Goal: Navigation & Orientation: Find specific page/section

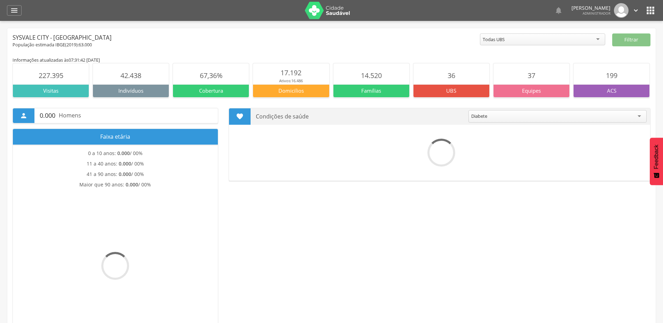
click at [11, 17] on div " Dashboard Supervisão Produtividade Mapa da cidade Mapa de cobertura Ranking A…" at bounding box center [331, 10] width 649 height 21
click at [13, 14] on icon "" at bounding box center [14, 10] width 8 height 8
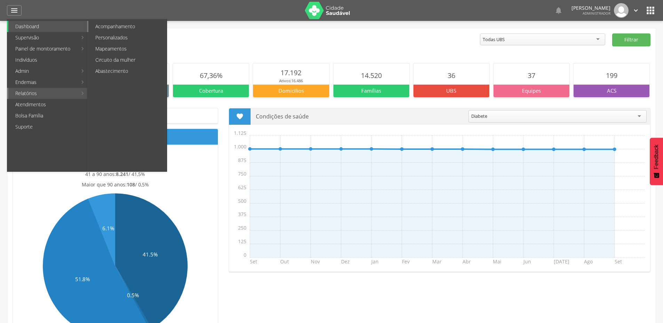
click at [131, 28] on link "Acompanhamento" at bounding box center [127, 26] width 78 height 11
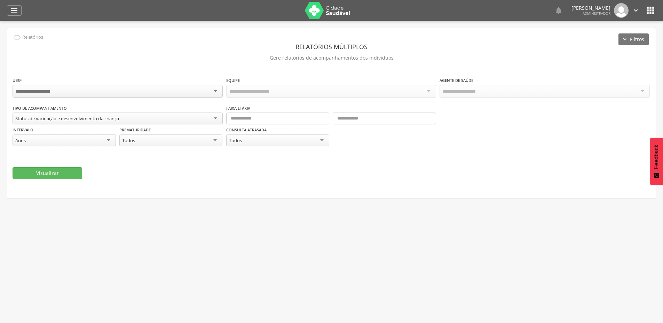
click at [14, 16] on div " Dashboard Supervisão Produtividade Mapa da cidade Mapa de cobertura Ranking A…" at bounding box center [331, 10] width 649 height 21
click at [13, 13] on icon "" at bounding box center [14, 10] width 8 height 8
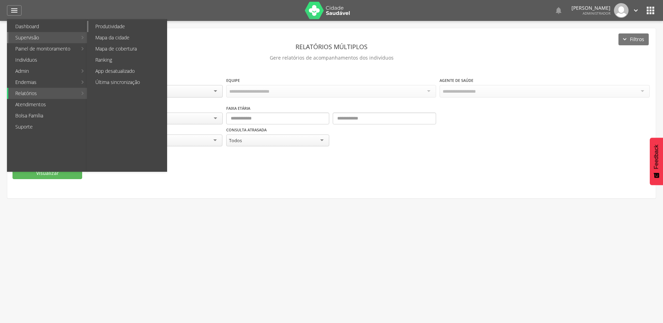
click at [116, 24] on link "Produtividade" at bounding box center [127, 26] width 78 height 11
type input "**********"
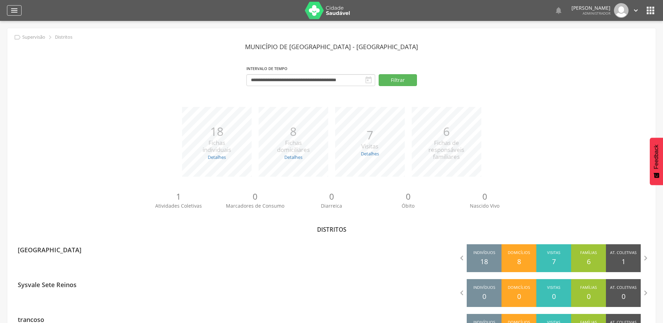
click at [15, 11] on icon "" at bounding box center [14, 10] width 8 height 8
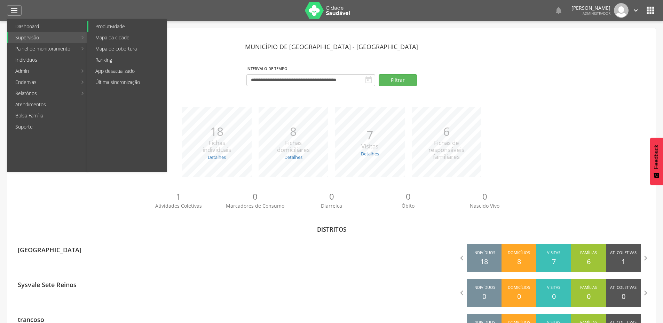
click at [128, 25] on link "Produtividade" at bounding box center [127, 26] width 78 height 11
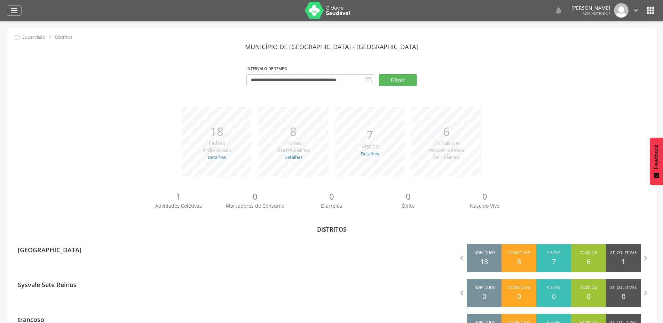
scroll to position [70, 0]
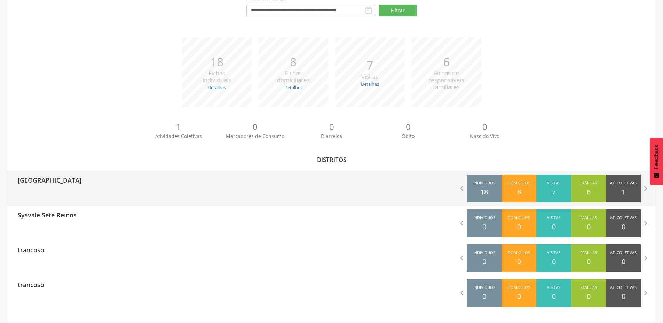
click at [487, 189] on p "18" at bounding box center [484, 192] width 8 height 10
click at [428, 189] on div " Indivíduos 18 Domicílios 8 Visitas 7 Famílias 6 At. Coletivas 1 M. Consumo 0 …" at bounding box center [494, 188] width 325 height 35
click at [49, 186] on div "Sysvale City" at bounding box center [47, 179] width 69 height 17
type input "**********"
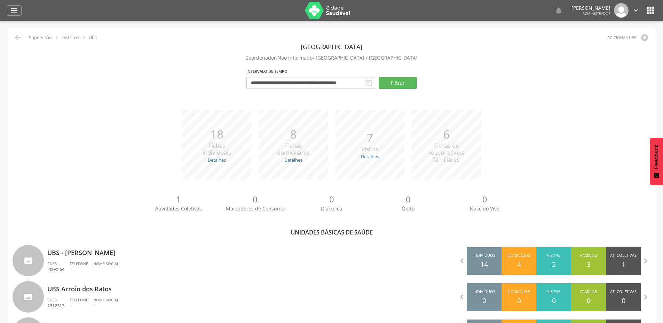
click at [322, 13] on img at bounding box center [327, 10] width 45 height 17
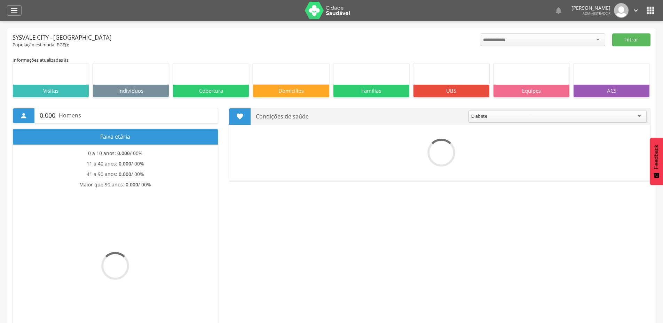
click at [651, 11] on icon "" at bounding box center [650, 10] width 11 height 11
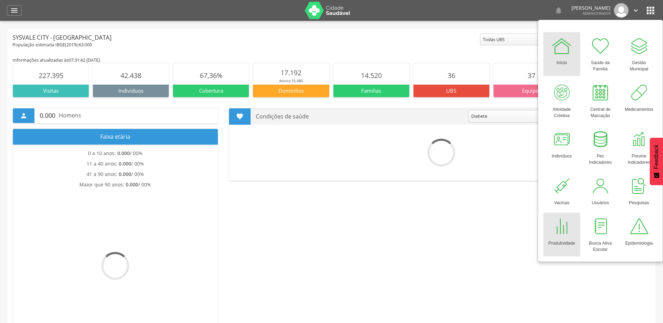
click at [559, 228] on div at bounding box center [562, 226] width 21 height 21
